Goal: Task Accomplishment & Management: Manage account settings

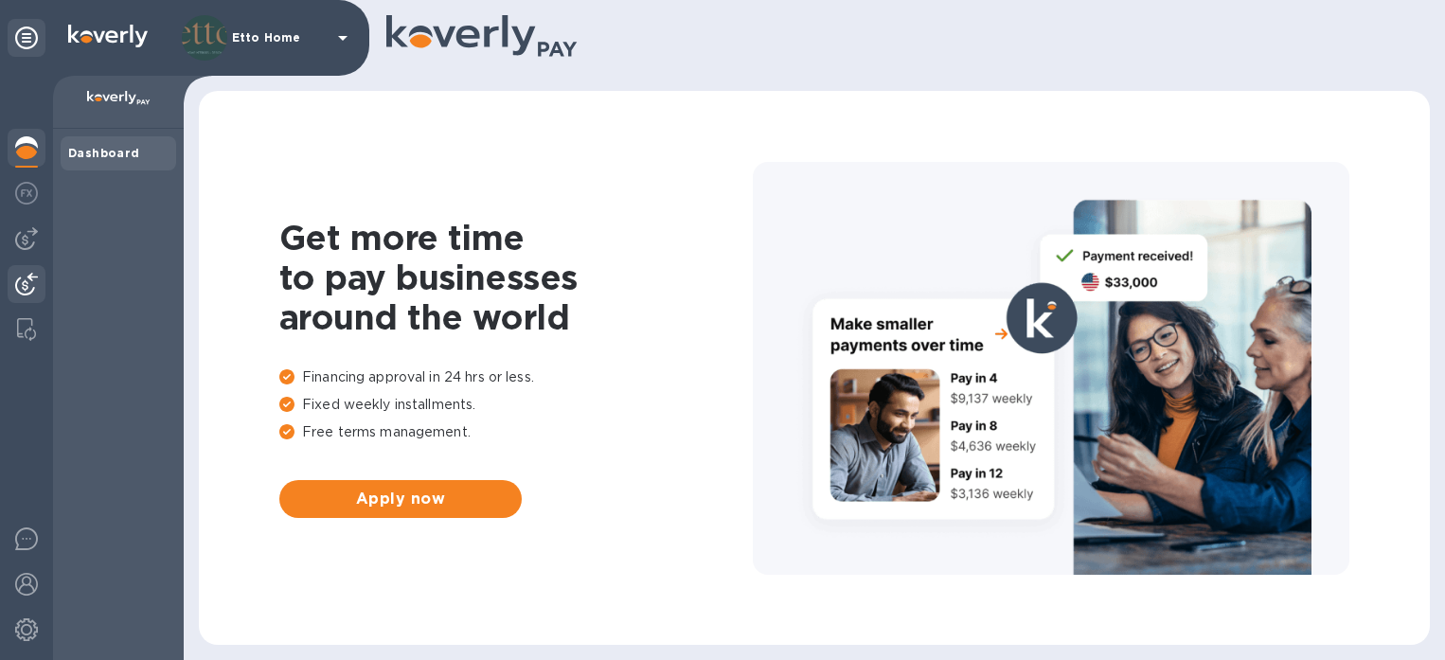
click at [30, 290] on img at bounding box center [26, 284] width 23 height 23
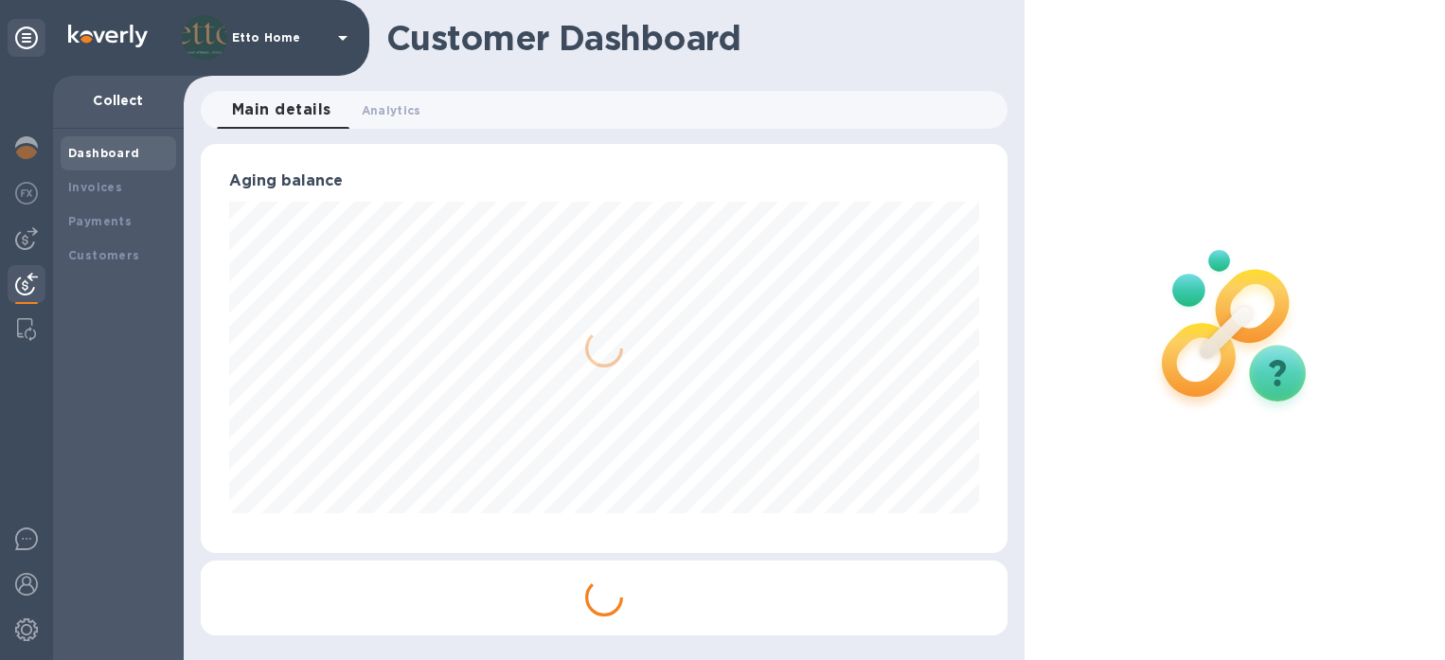
scroll to position [946766, 946376]
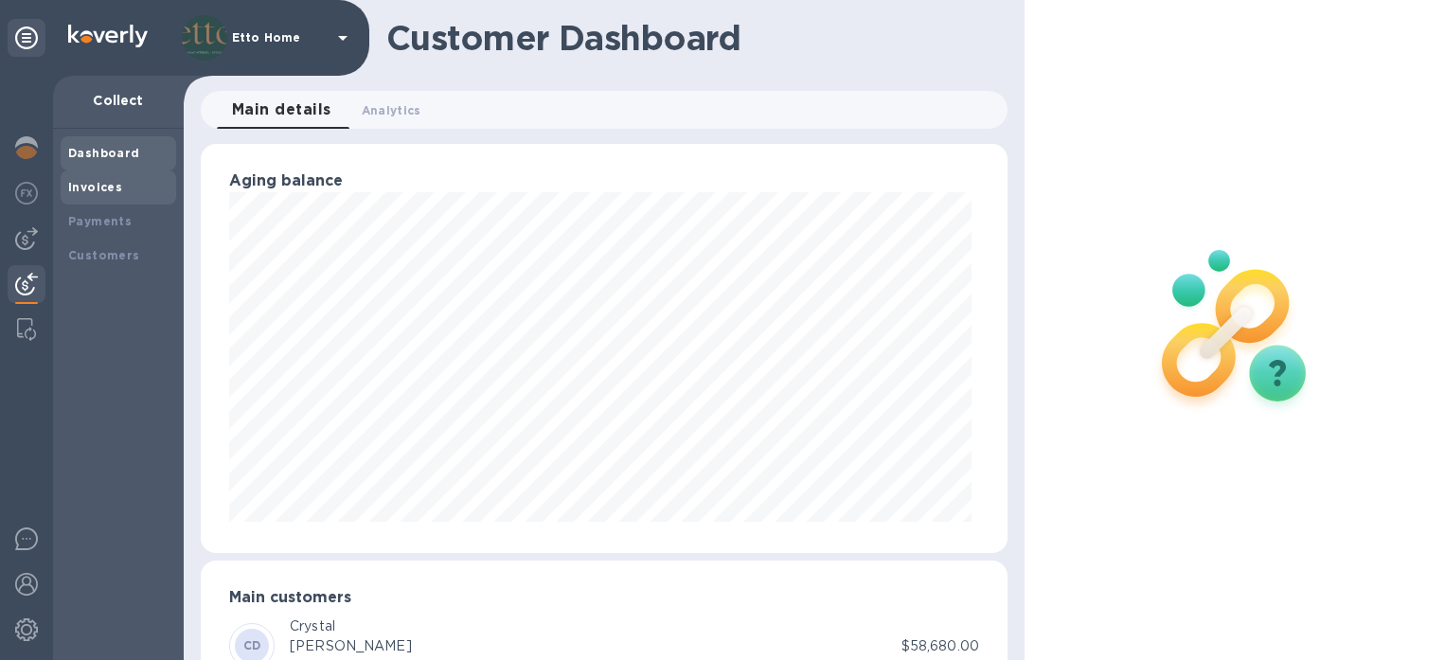
click at [101, 191] on b "Invoices" at bounding box center [95, 187] width 54 height 14
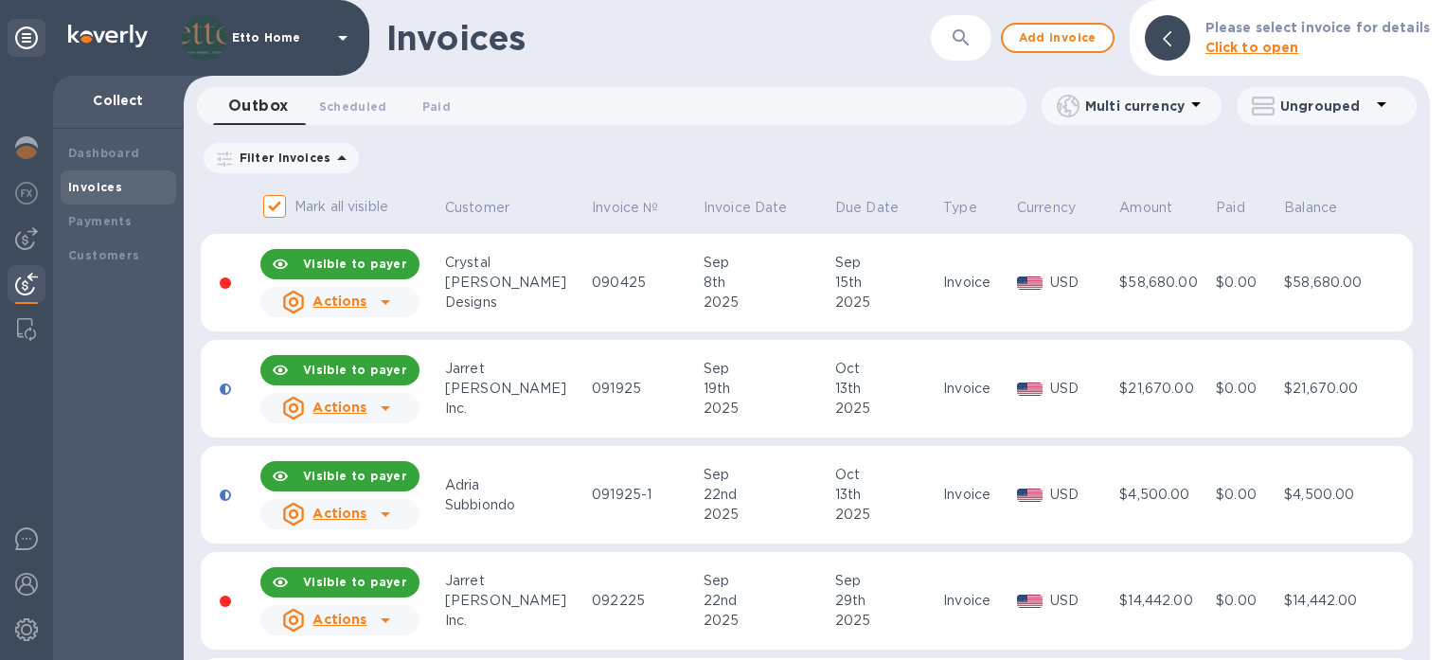
click at [793, 292] on div "8th" at bounding box center [767, 283] width 126 height 20
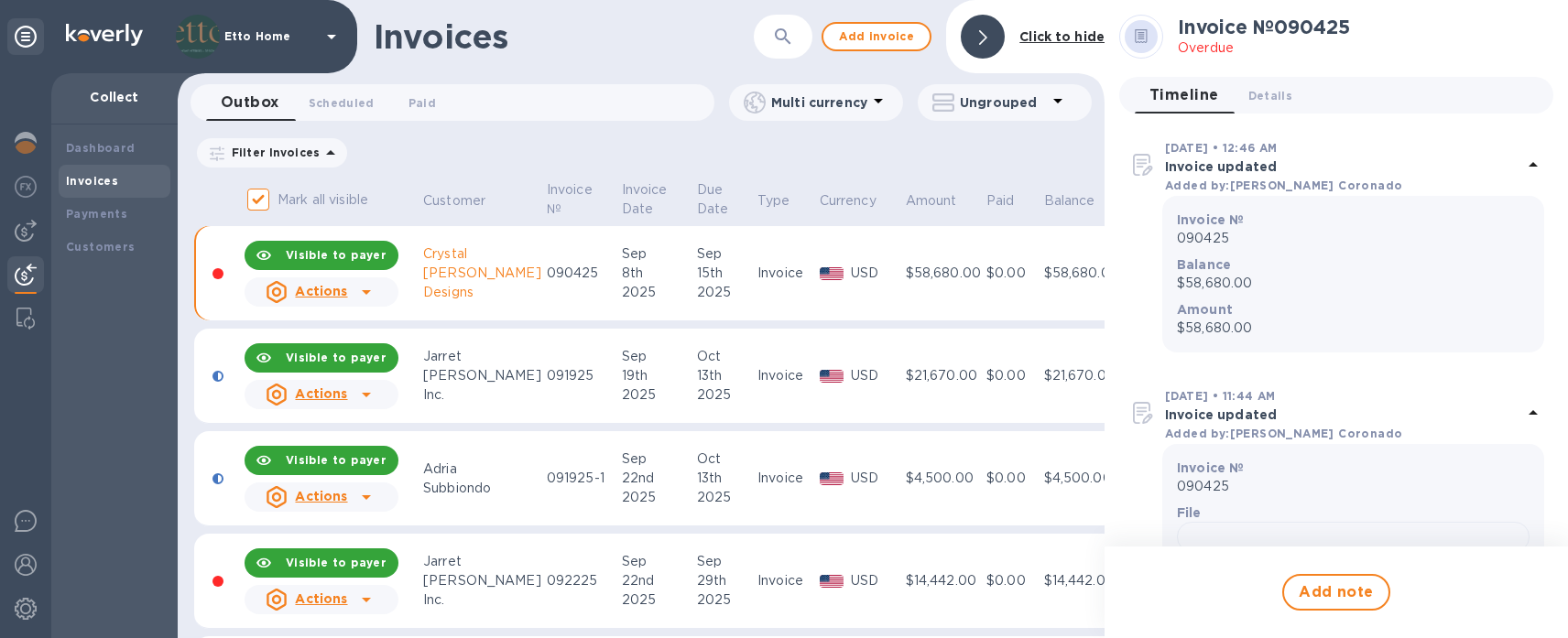
click at [500, 253] on div "Crystal" at bounding box center [482, 254] width 118 height 19
click at [373, 292] on icon at bounding box center [366, 292] width 22 height 22
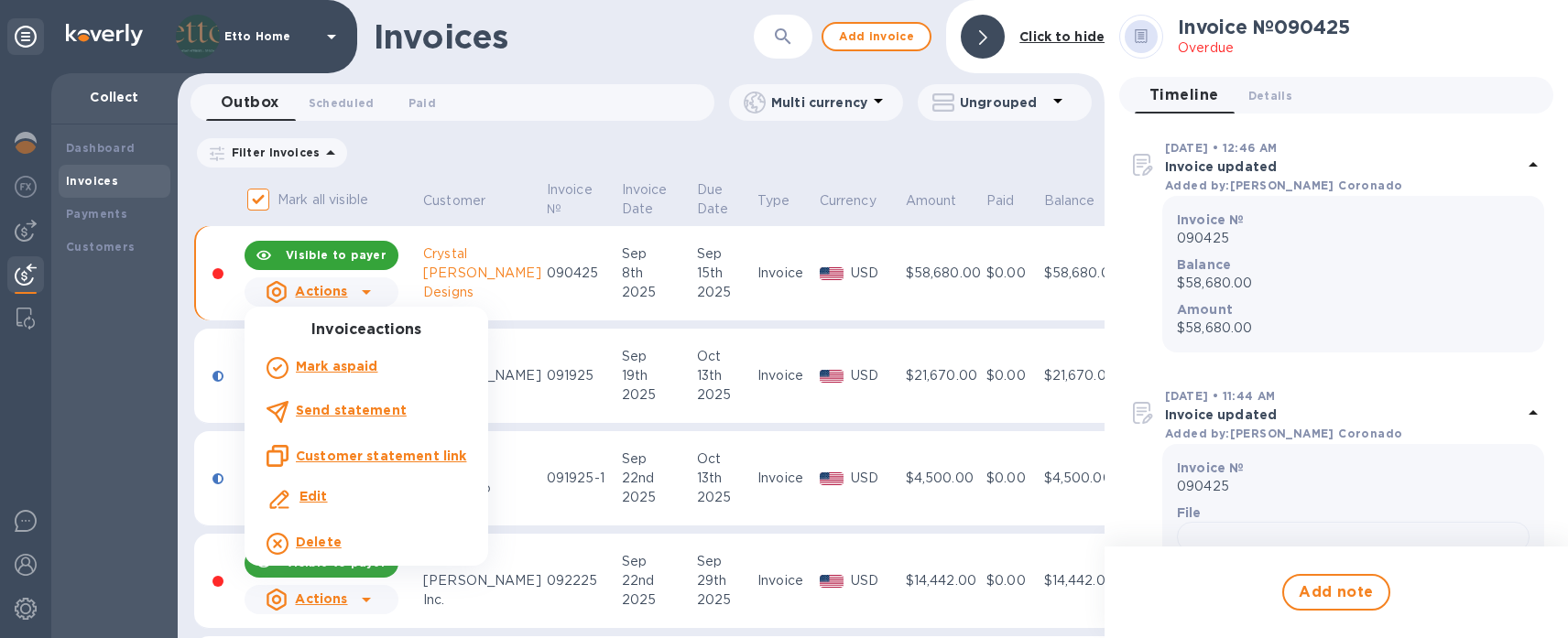
click at [347, 493] on div "Edit" at bounding box center [366, 500] width 207 height 33
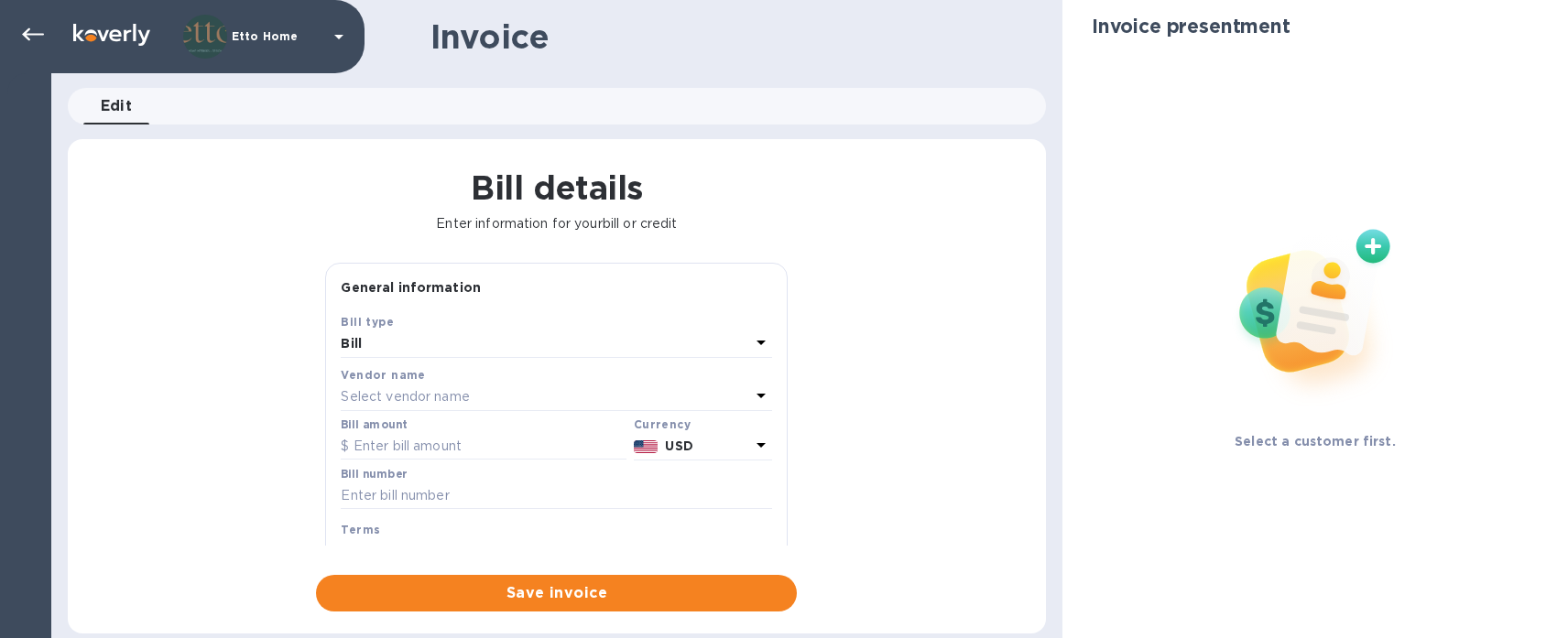
type input "09/08/2025"
type input "09/15/2025"
type input "DeBeer Residence"
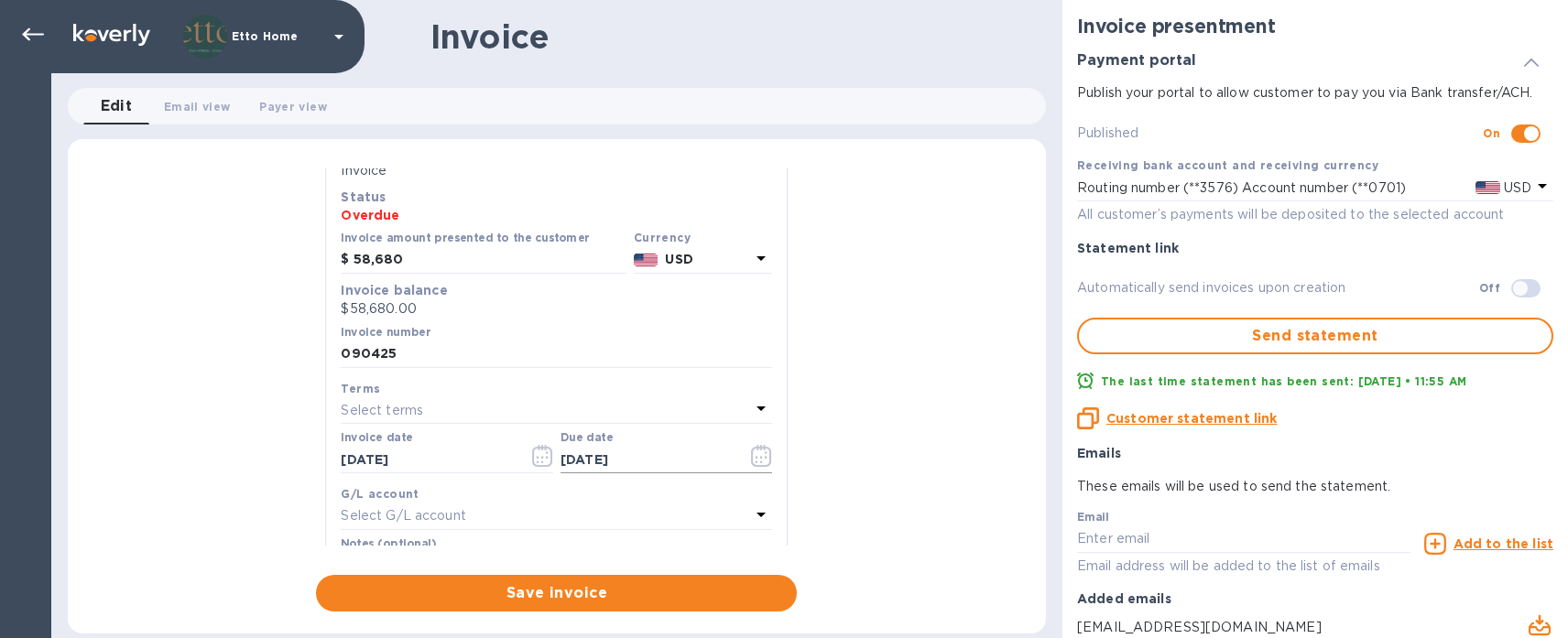
scroll to position [199, 0]
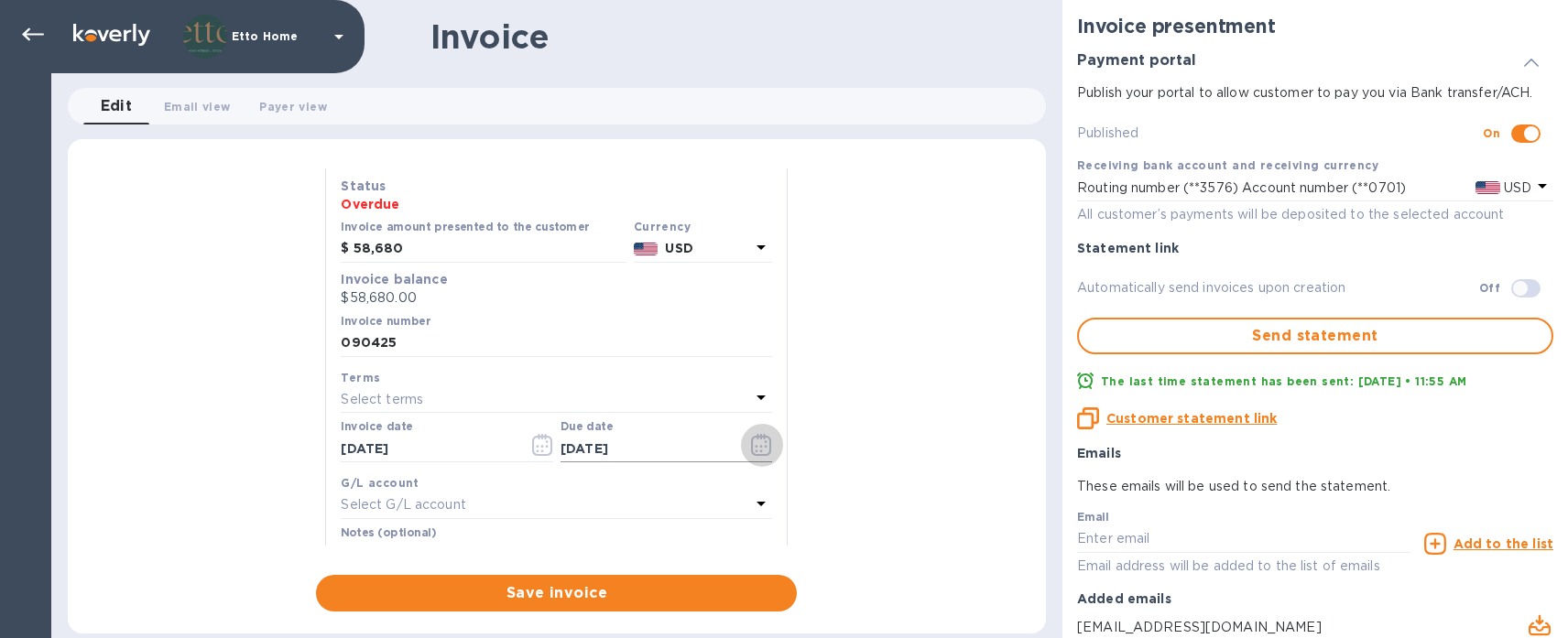
click at [760, 440] on icon "button" at bounding box center [762, 445] width 21 height 22
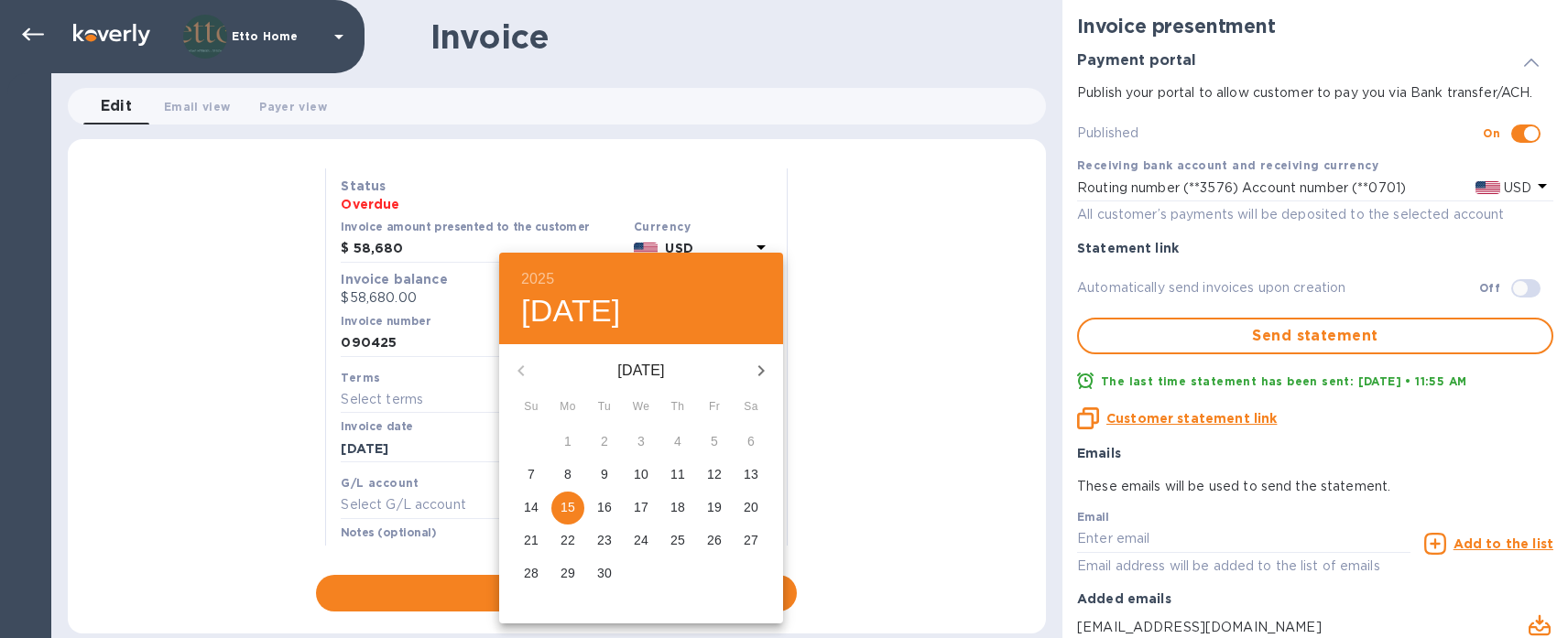
click at [758, 373] on icon "button" at bounding box center [761, 370] width 22 height 22
click at [568, 508] on p "13" at bounding box center [567, 507] width 15 height 18
type input "10/13/2025"
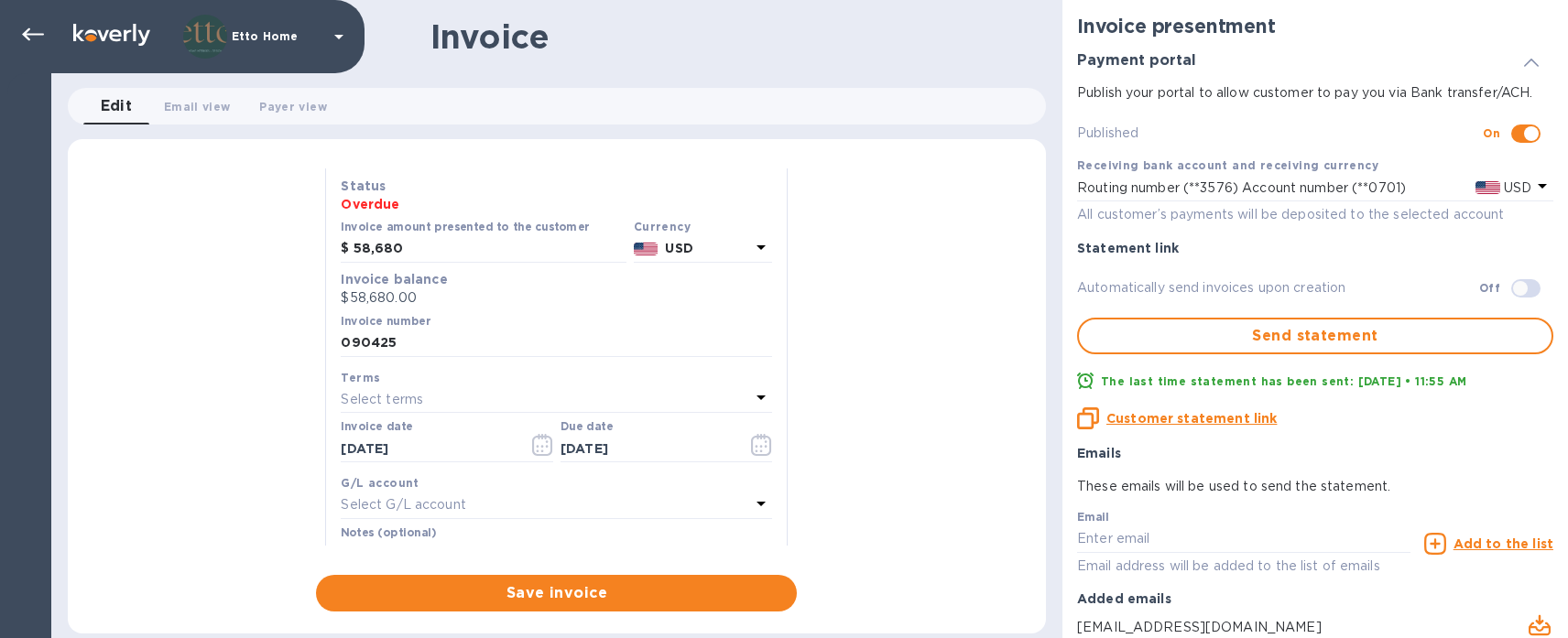
click at [858, 482] on div "General information Save Customer name Crystal Sinclair Designs Receiving bank …" at bounding box center [557, 390] width 978 height 443
click at [418, 255] on input "58,680" at bounding box center [490, 248] width 273 height 27
drag, startPoint x: 418, startPoint y: 255, endPoint x: 346, endPoint y: 251, distance: 72.1
click at [346, 251] on div "$ 58,680" at bounding box center [482, 248] width 285 height 27
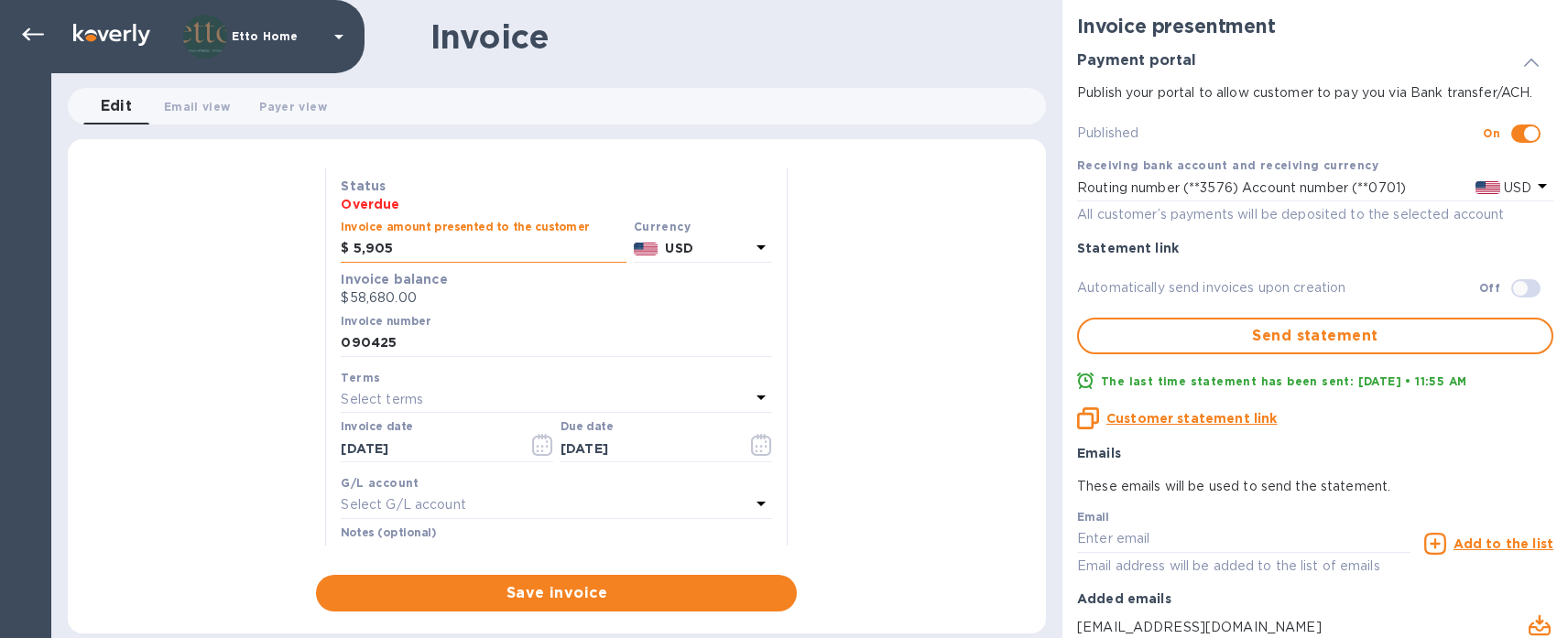
type input "59,055"
click button "Save" at bounding box center [0, 0] width 0 height 0
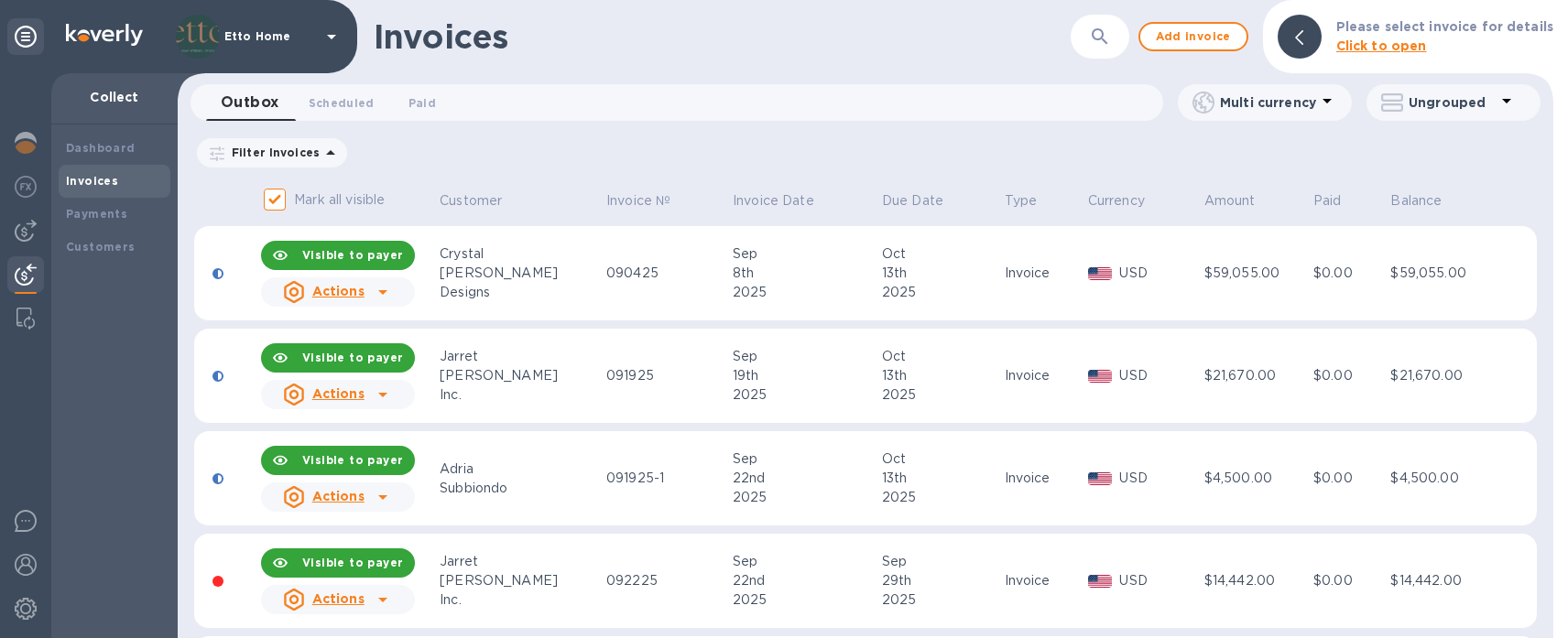
click at [501, 281] on div "Sinclair" at bounding box center [520, 274] width 161 height 19
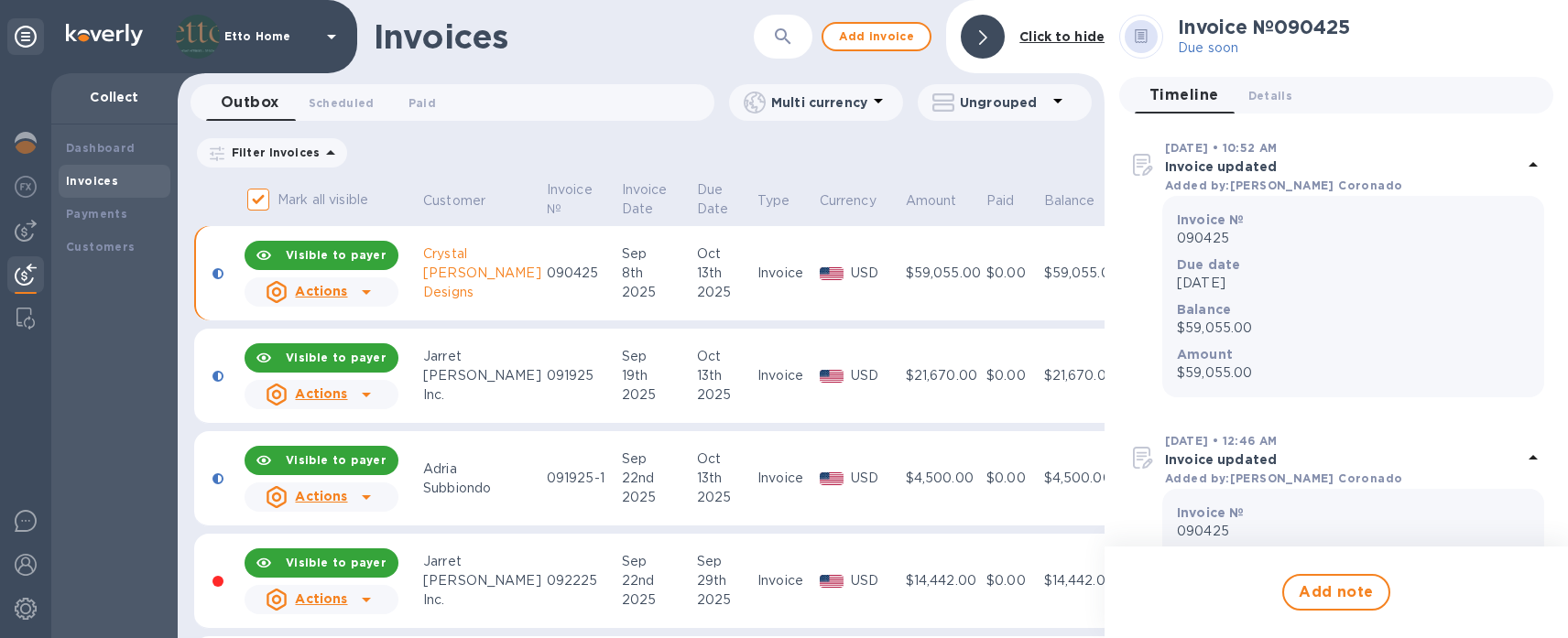
click at [379, 289] on div at bounding box center [366, 292] width 29 height 29
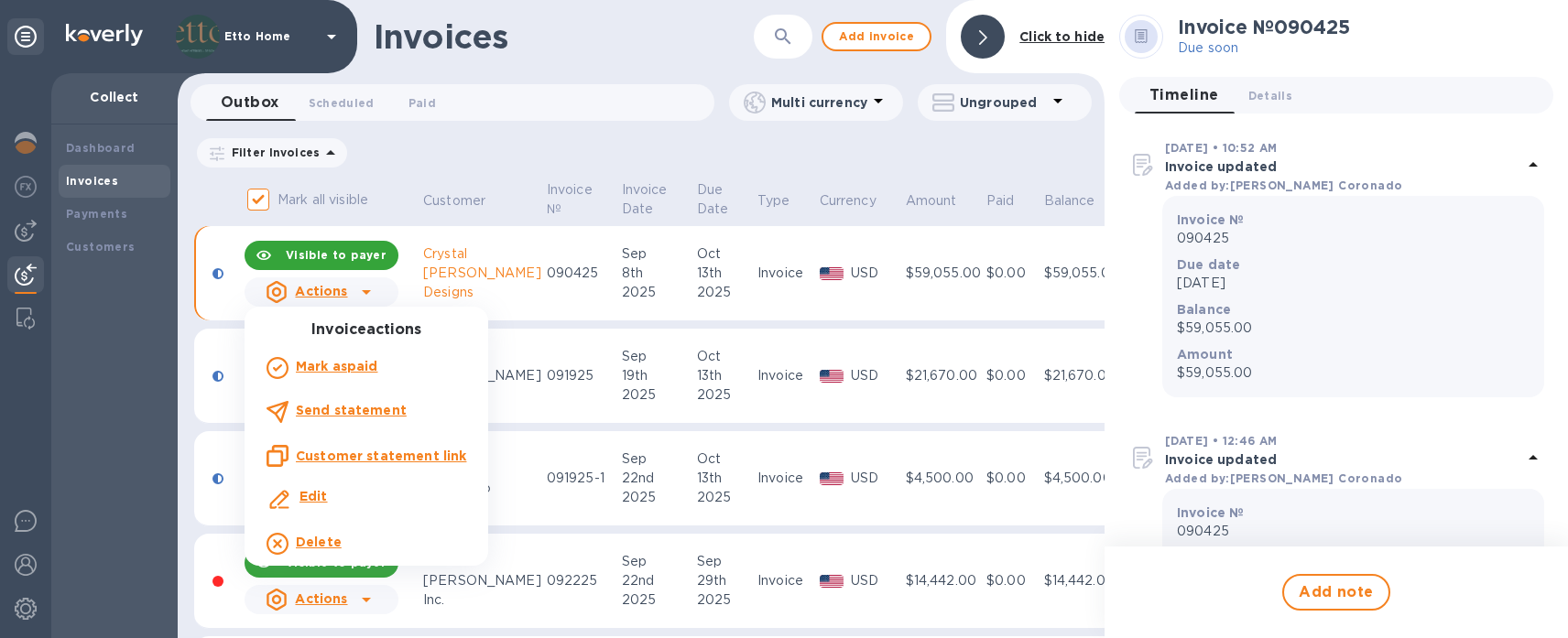
click at [323, 499] on b "Edit" at bounding box center [313, 496] width 28 height 14
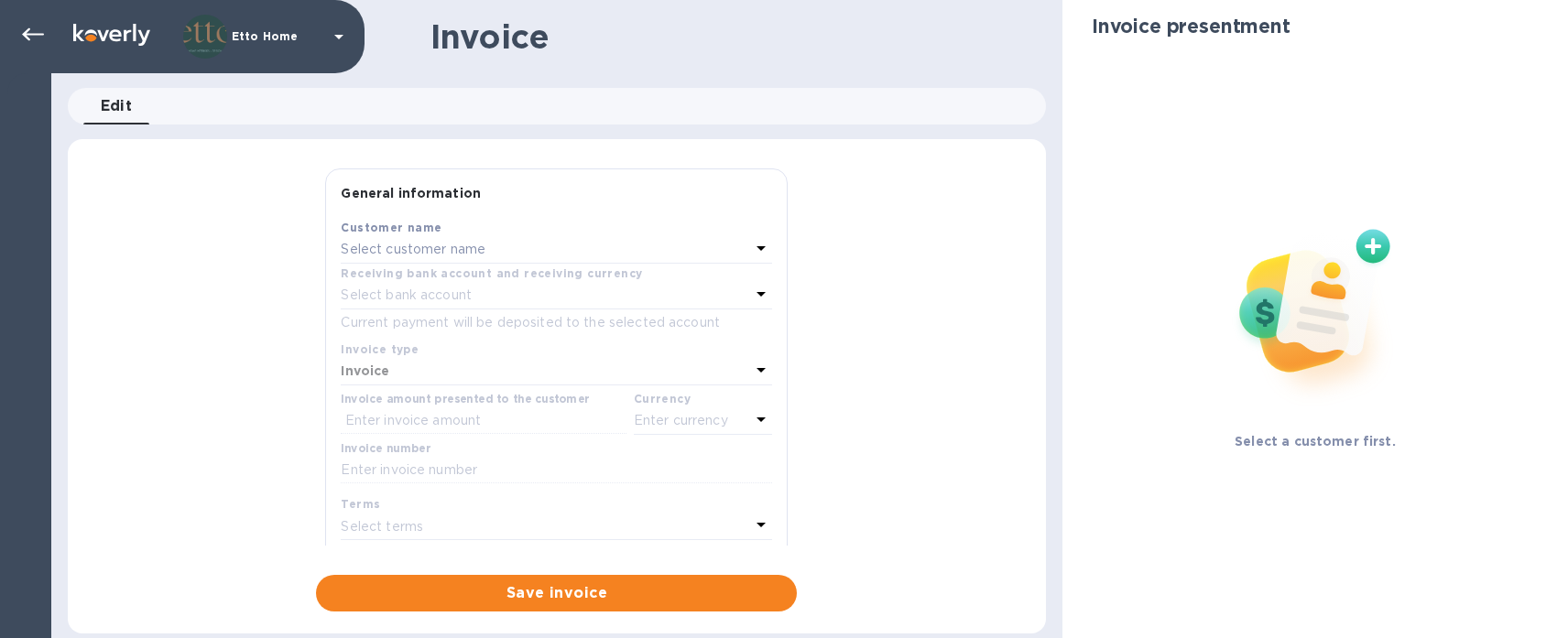
type input "09/08/2025"
type input "10/13/2025"
type input "DeBeer Residence"
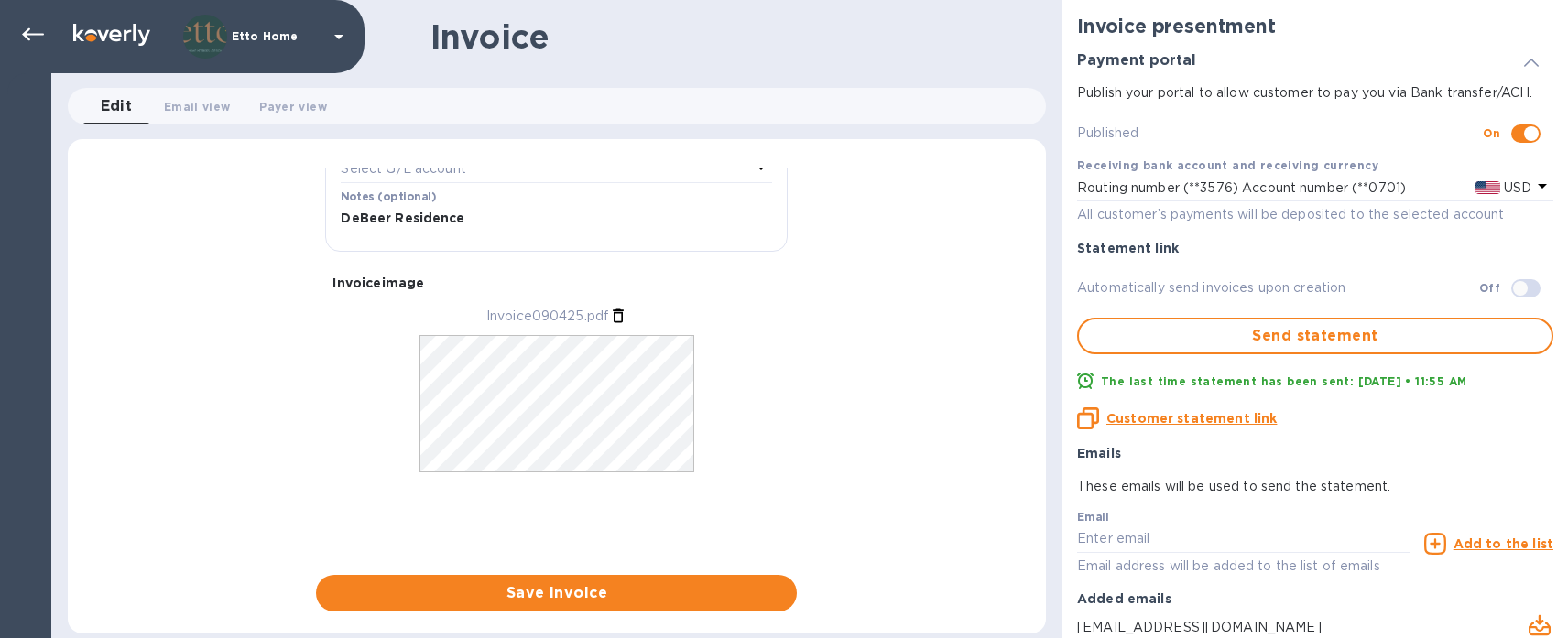
scroll to position [533, 0]
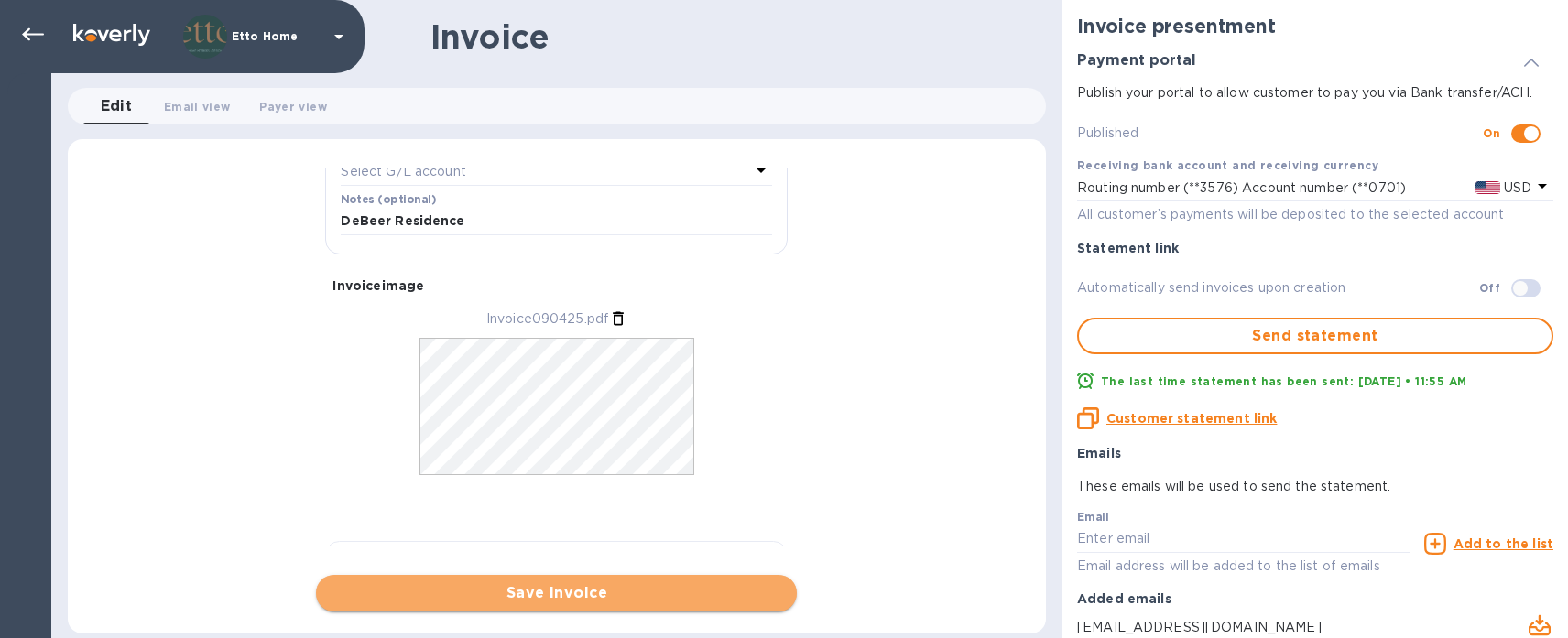
click at [590, 581] on button "Save invoice" at bounding box center [556, 594] width 480 height 37
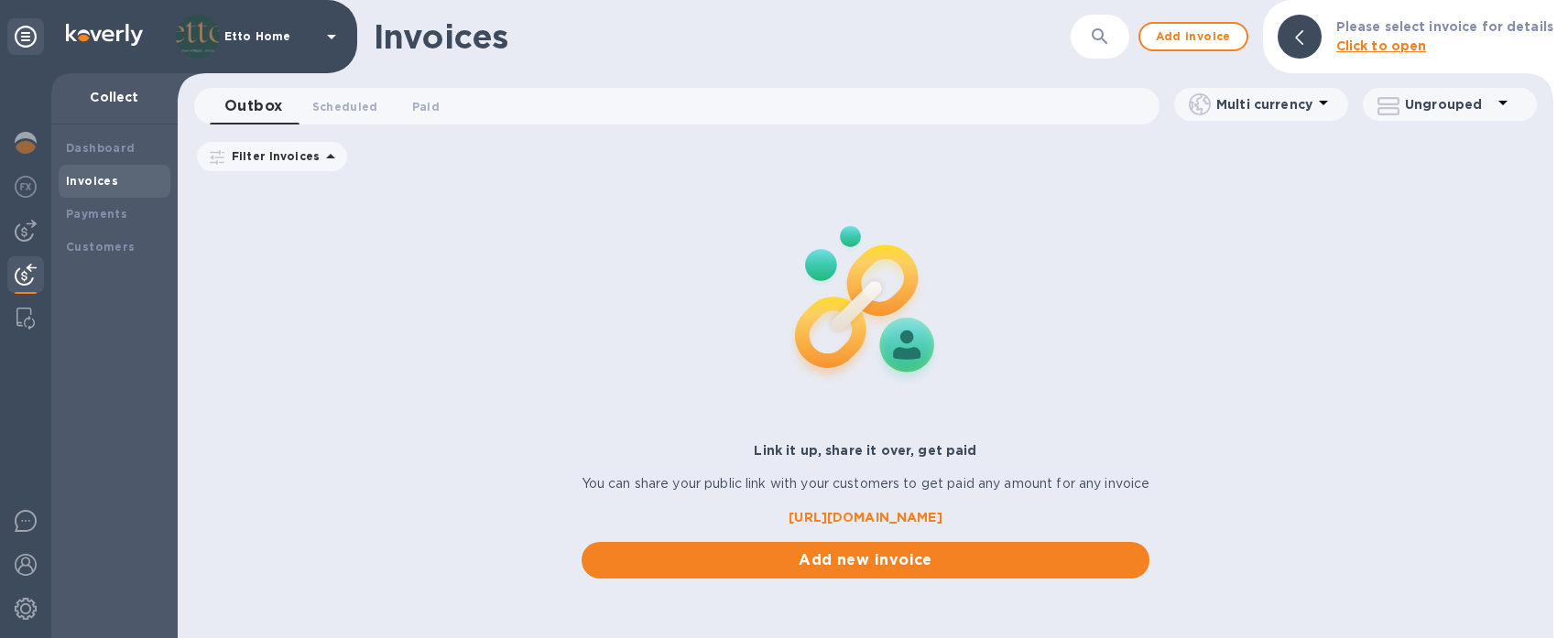
click at [596, 571] on span "Add new invoice" at bounding box center [866, 560] width 539 height 22
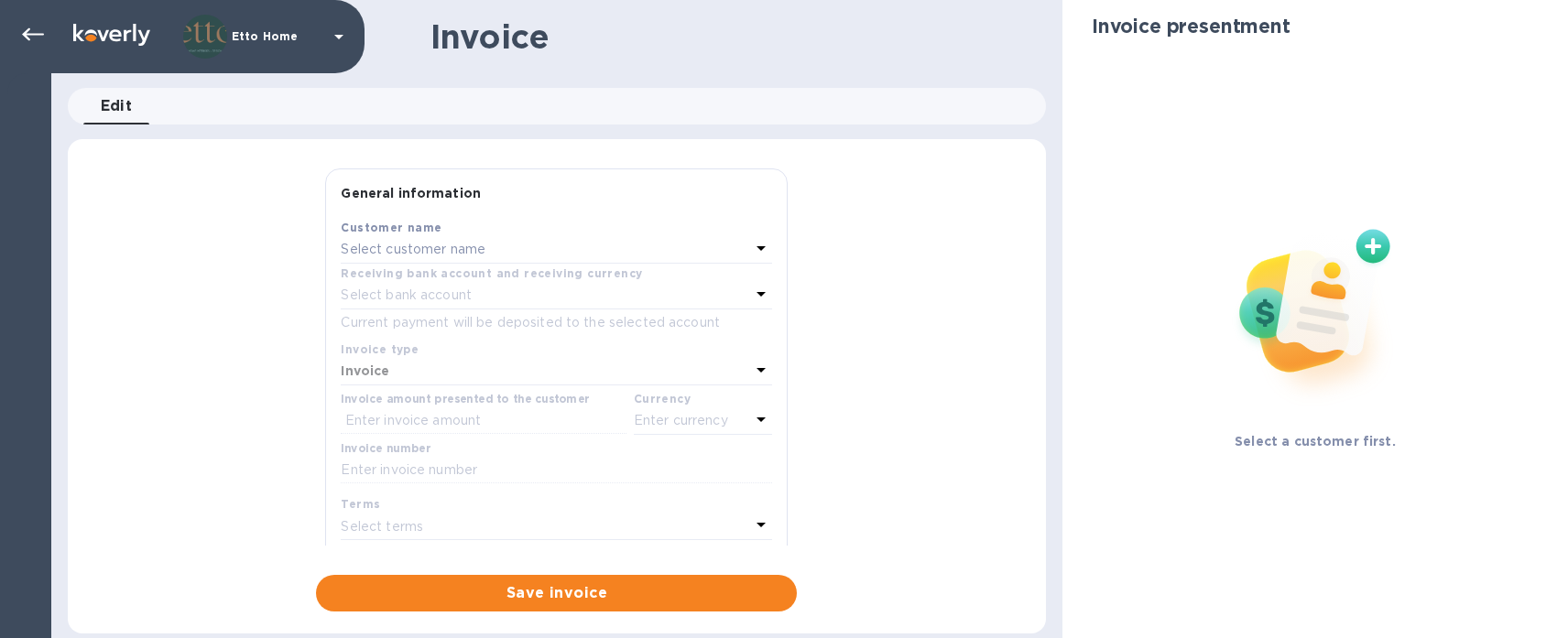
click at [241, 259] on div "General information Save Customer name Select customer name Receiving bank acco…" at bounding box center [557, 390] width 978 height 443
click at [35, 40] on icon at bounding box center [33, 35] width 22 height 22
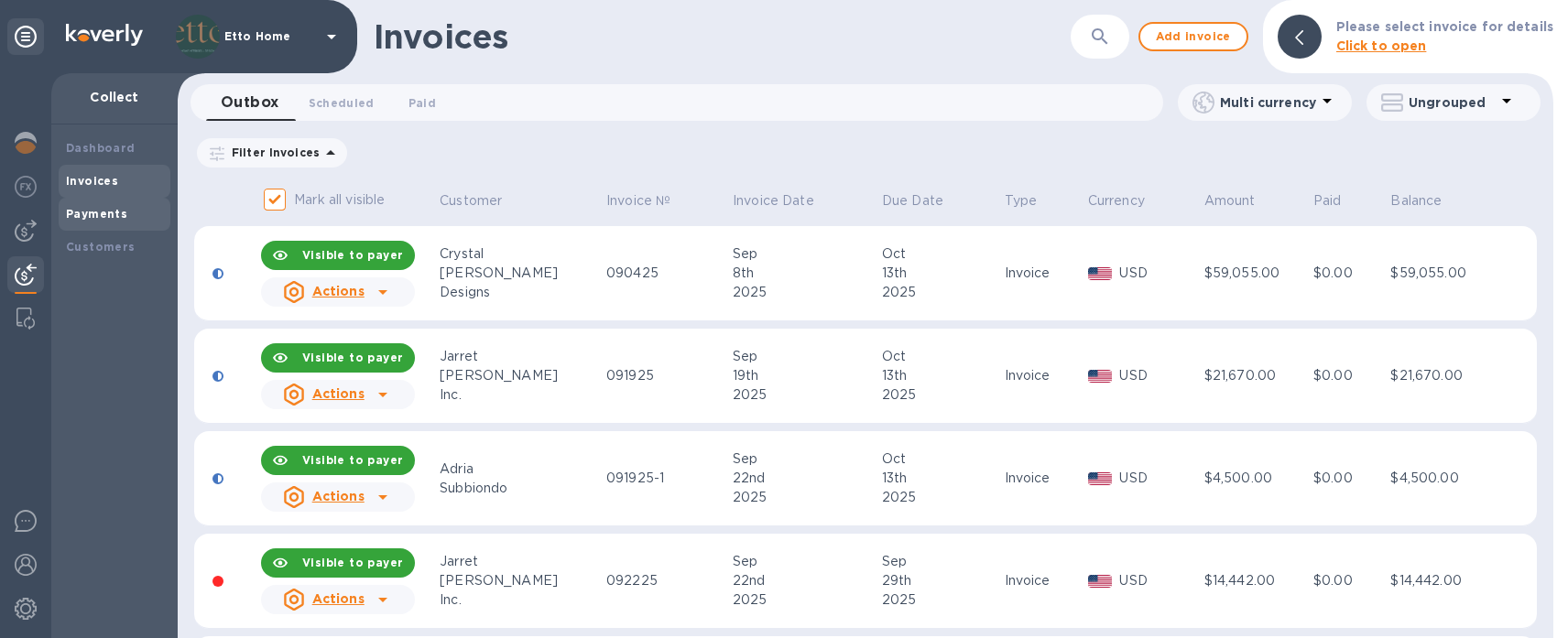
click at [113, 212] on b "Payments" at bounding box center [96, 214] width 61 height 14
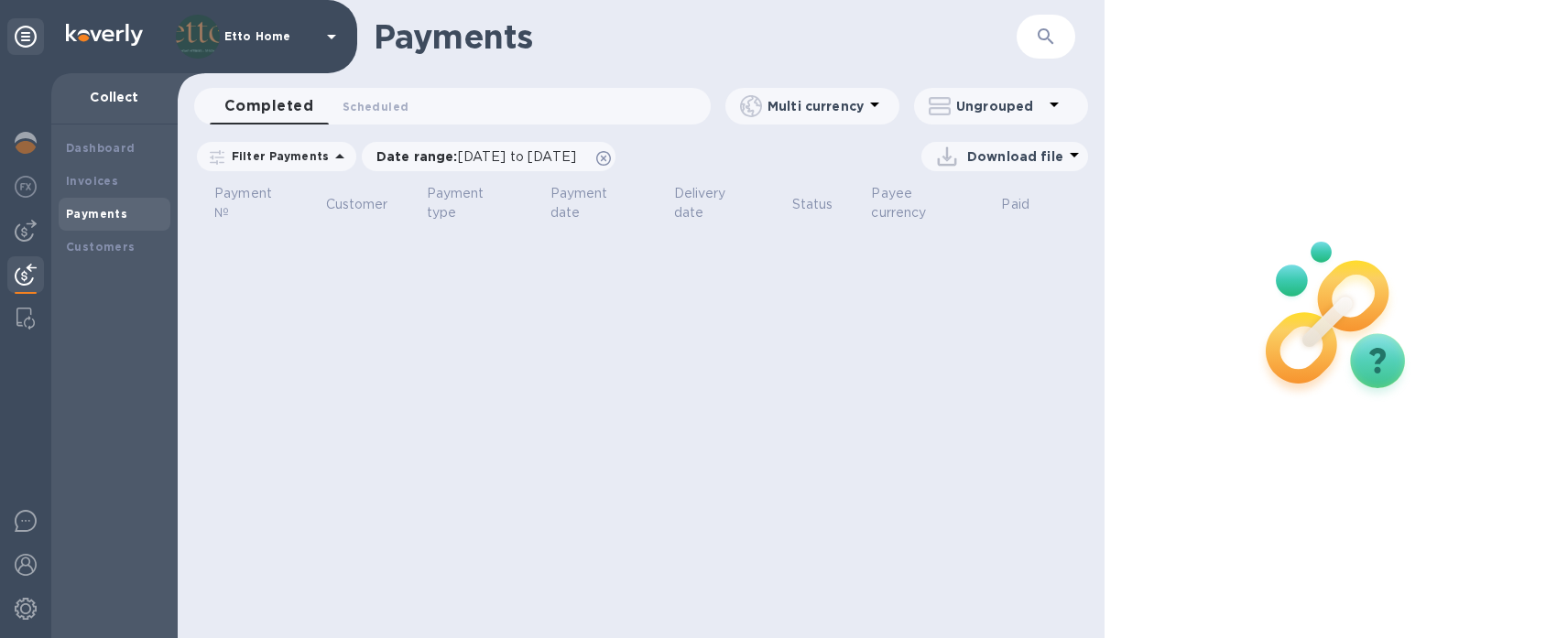
click at [667, 330] on div "Payments ​ Completed 0 Scheduled 0 Multi currency Ungrouped Filter Payments Dat…" at bounding box center [641, 319] width 927 height 638
click at [663, 333] on div "Payments ​ Completed 0 Scheduled 0 Multi currency Ungrouped Filter Payments Dat…" at bounding box center [641, 319] width 927 height 638
click at [119, 175] on div "Invoices" at bounding box center [114, 181] width 97 height 18
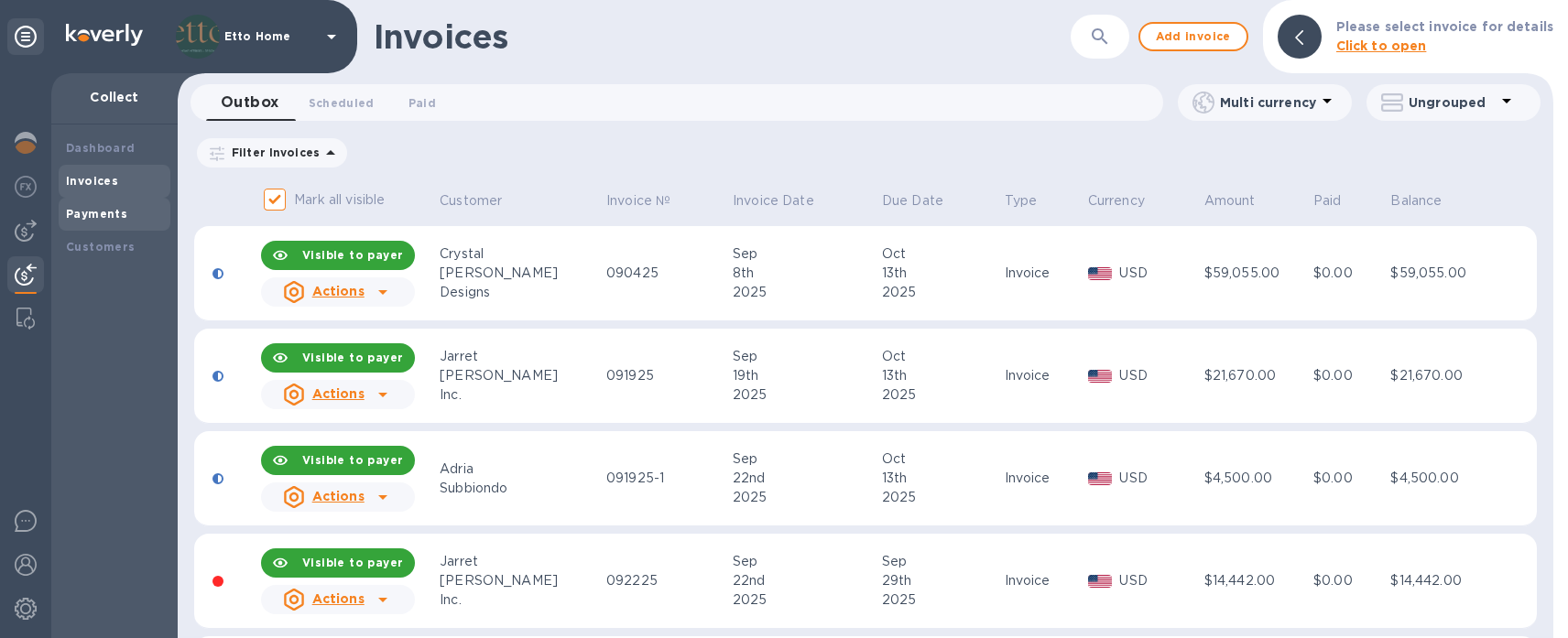
click at [111, 211] on b "Payments" at bounding box center [96, 214] width 61 height 14
